Goal: Task Accomplishment & Management: Use online tool/utility

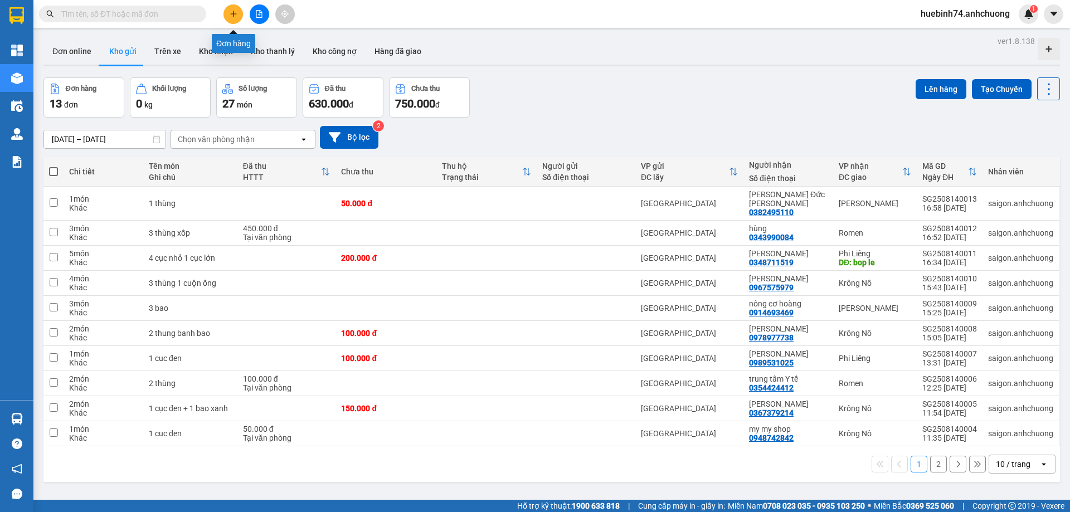
click at [259, 17] on icon "file-add" at bounding box center [259, 14] width 8 height 8
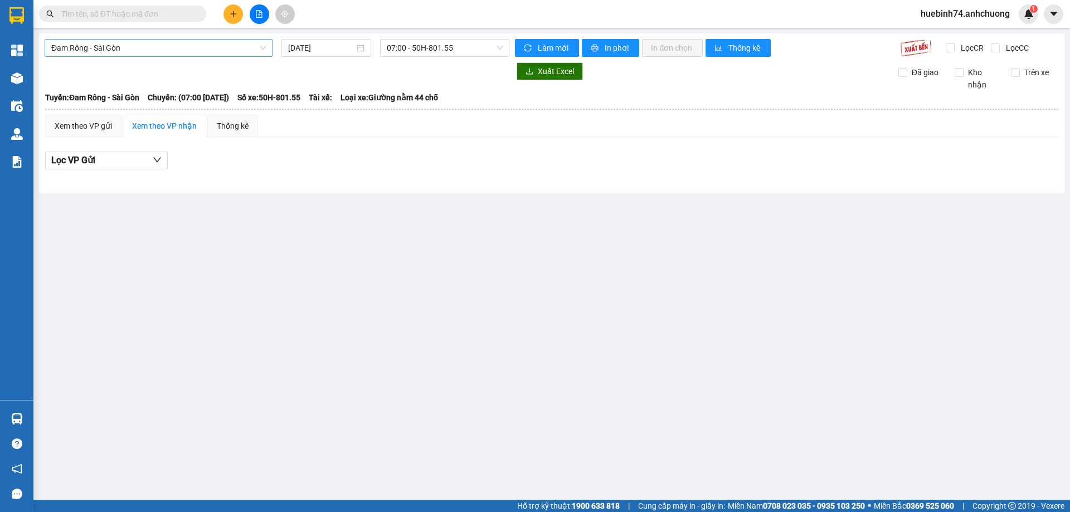
click at [199, 49] on span "Đam Rông - Sài Gòn" at bounding box center [158, 48] width 214 height 17
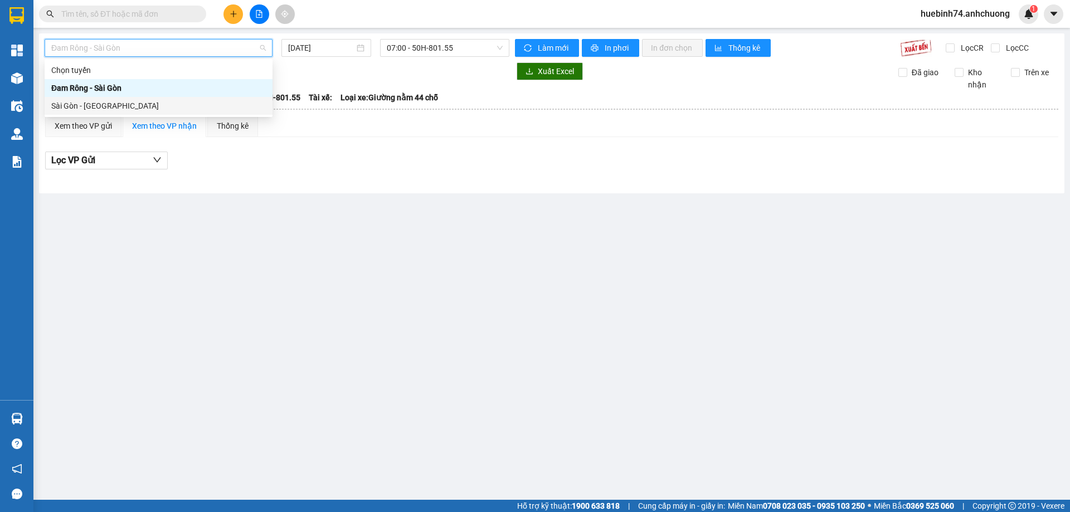
click at [181, 97] on div "Sài Gòn - [GEOGRAPHIC_DATA]" at bounding box center [159, 106] width 228 height 18
type input "[DATE]"
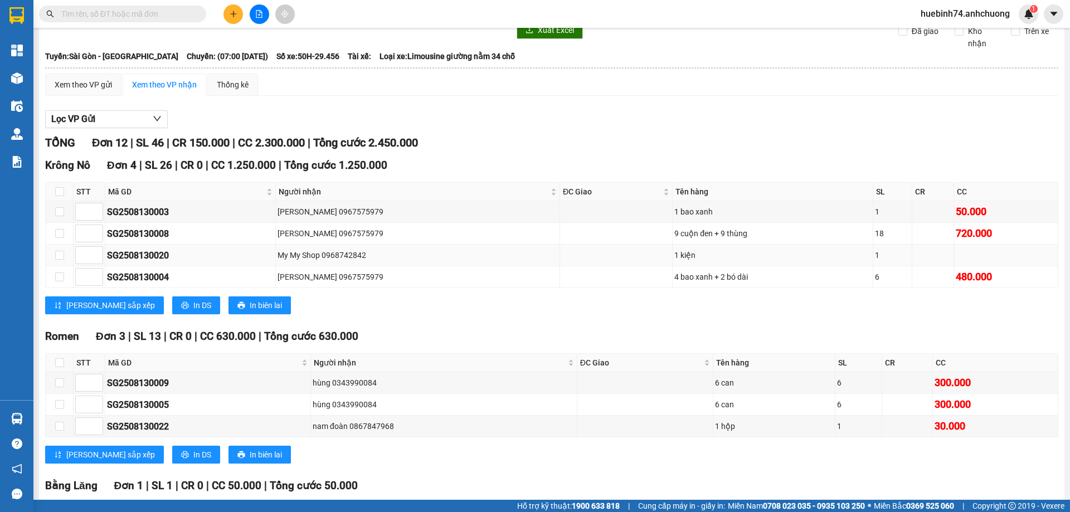
scroll to position [111, 0]
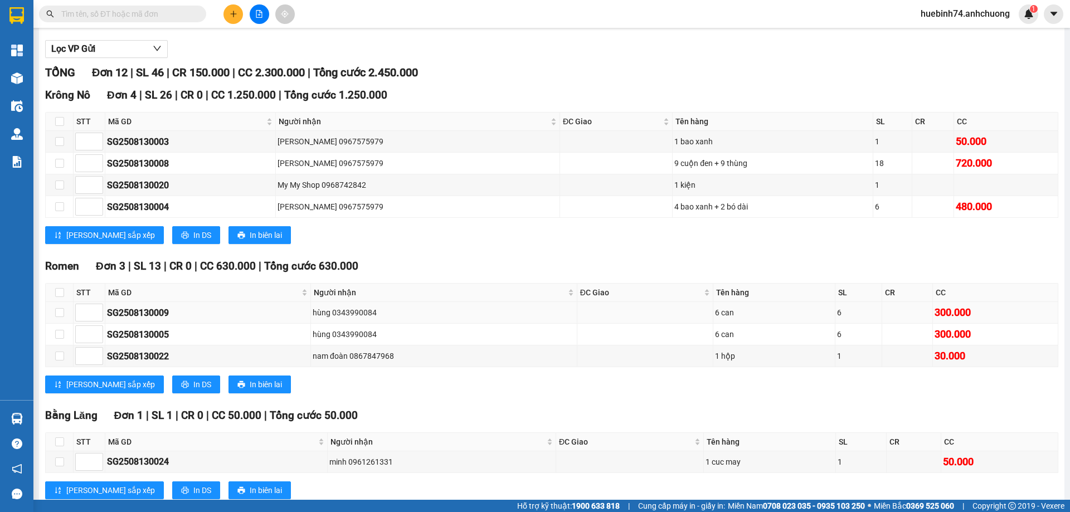
click at [882, 311] on td at bounding box center [907, 313] width 51 height 22
